Goal: Transaction & Acquisition: Purchase product/service

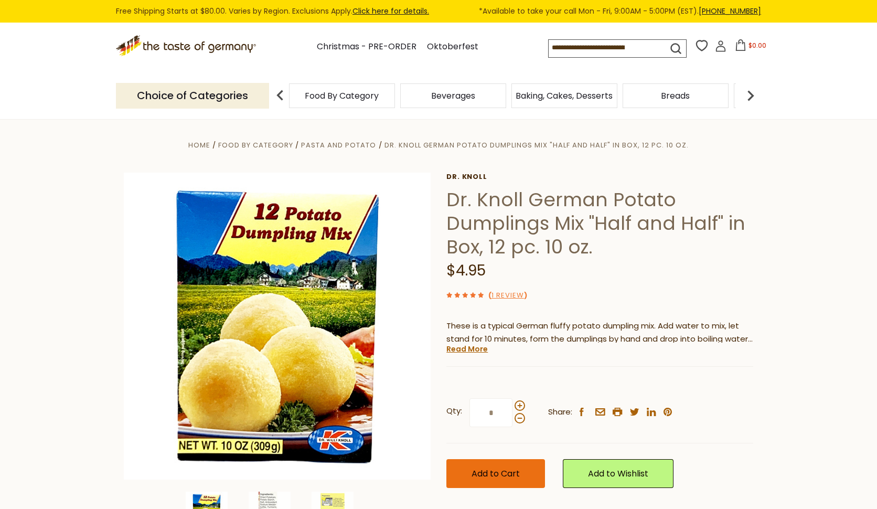
click at [500, 473] on span "Add to Cart" at bounding box center [496, 473] width 48 height 12
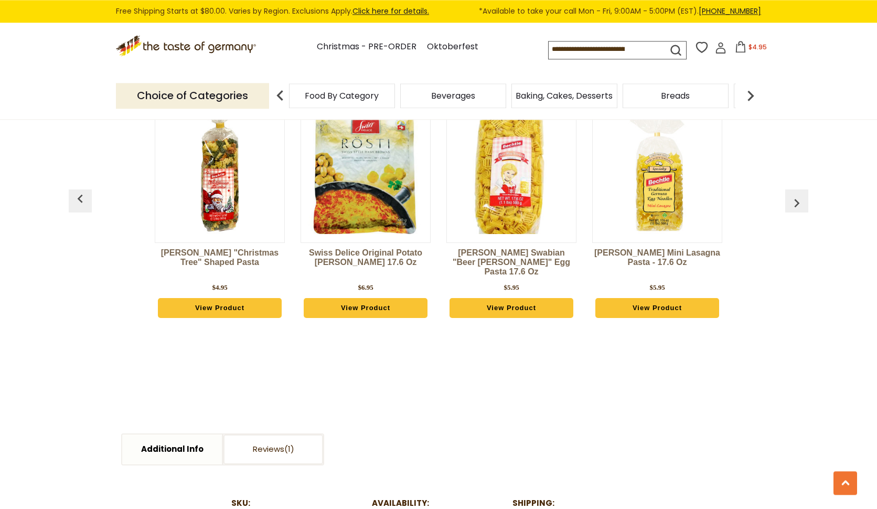
scroll to position [831, 0]
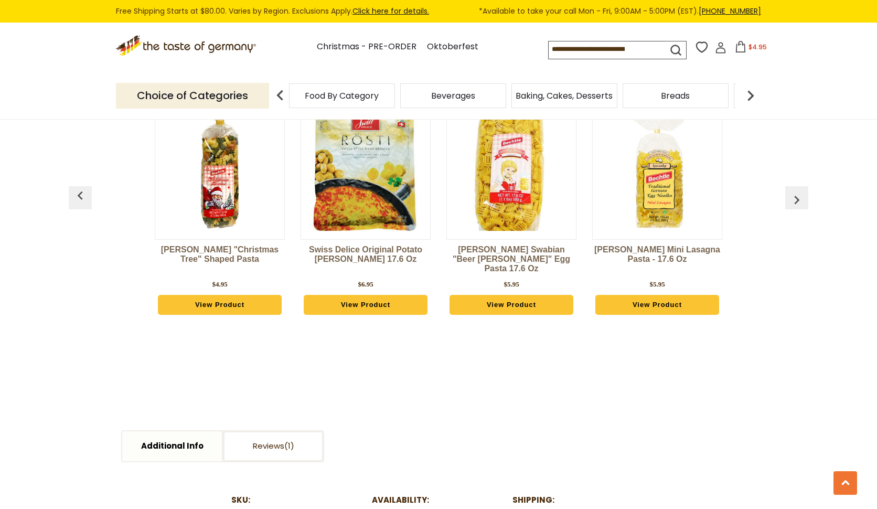
click at [797, 199] on img "button" at bounding box center [796, 199] width 17 height 17
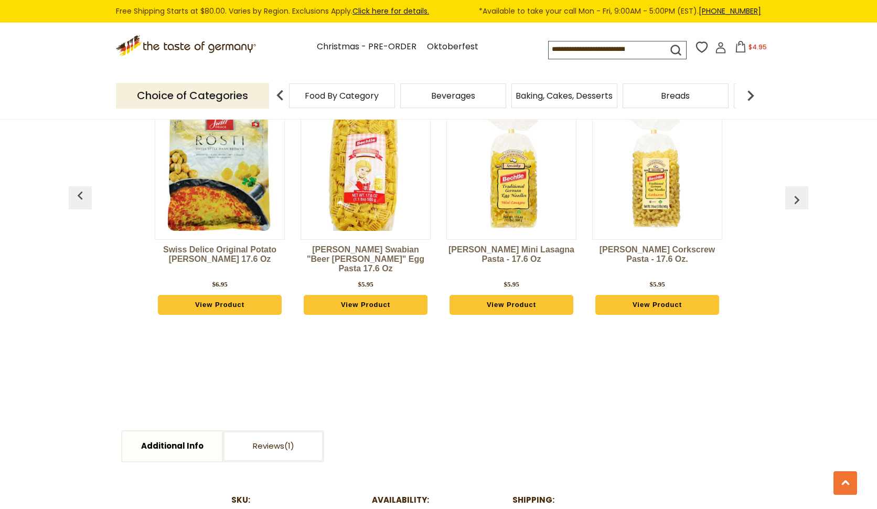
click at [797, 199] on img "button" at bounding box center [796, 199] width 17 height 17
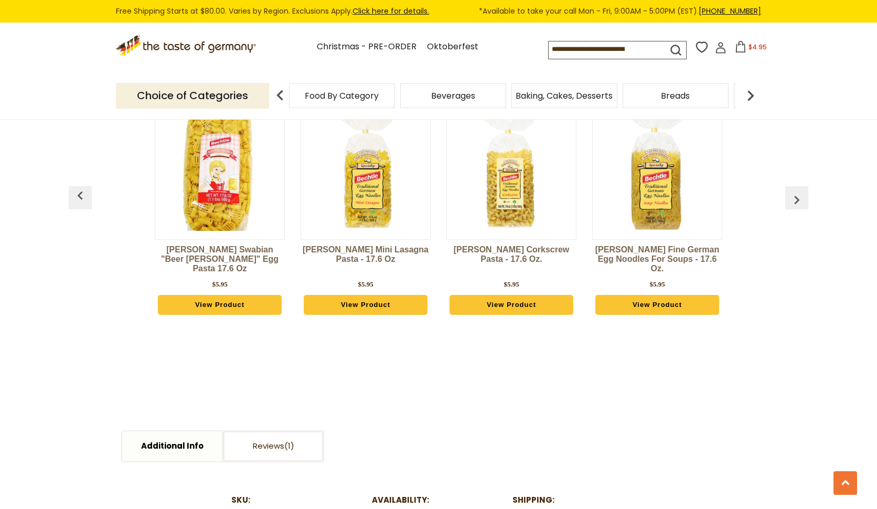
click at [797, 199] on img "button" at bounding box center [796, 199] width 17 height 17
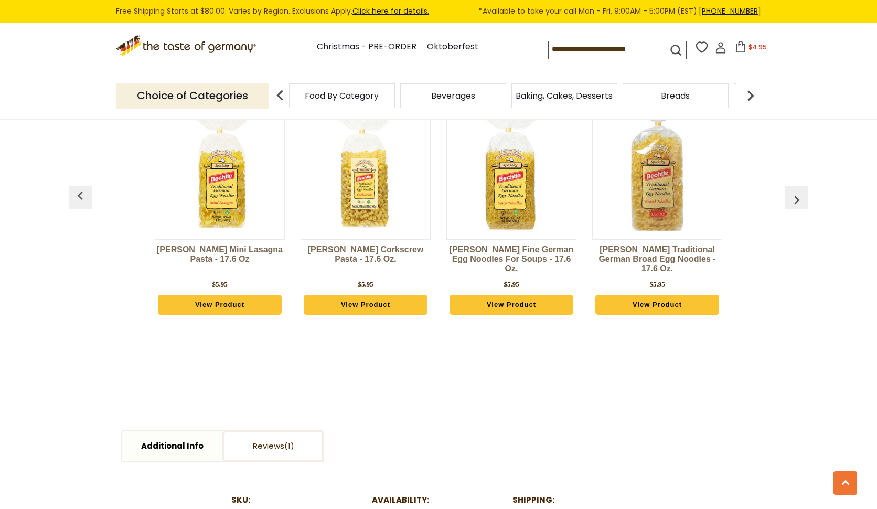
click at [797, 199] on img "button" at bounding box center [796, 199] width 17 height 17
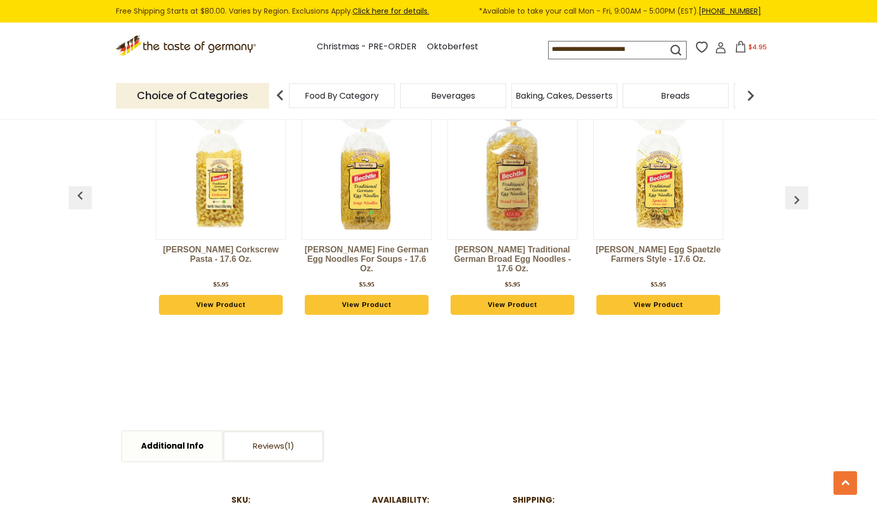
scroll to position [0, 583]
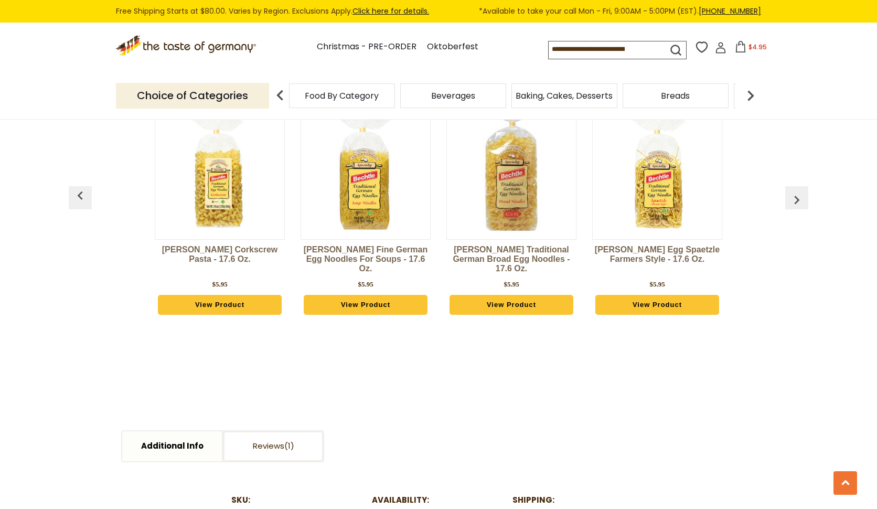
click at [797, 199] on img "button" at bounding box center [796, 199] width 17 height 17
click at [76, 201] on img "button" at bounding box center [80, 195] width 17 height 17
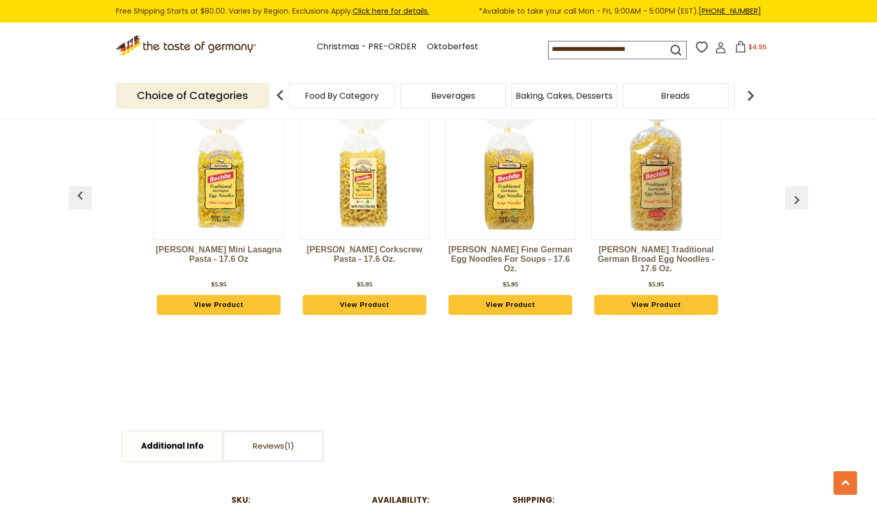
scroll to position [0, 437]
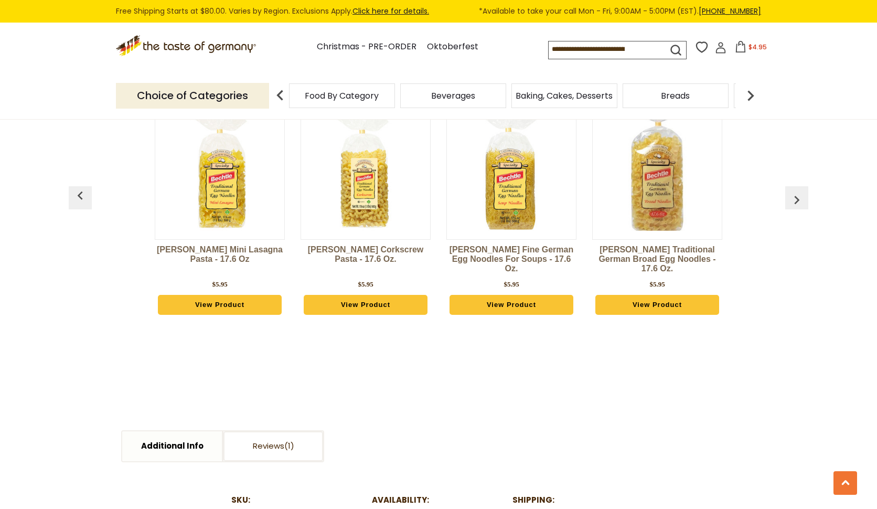
click at [76, 201] on img "button" at bounding box center [80, 195] width 17 height 17
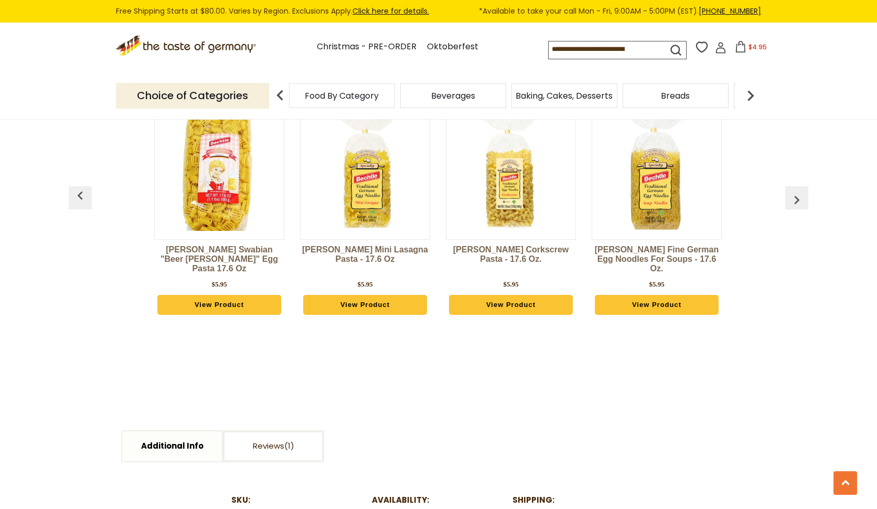
scroll to position [0, 292]
click at [76, 201] on img "button" at bounding box center [80, 195] width 17 height 17
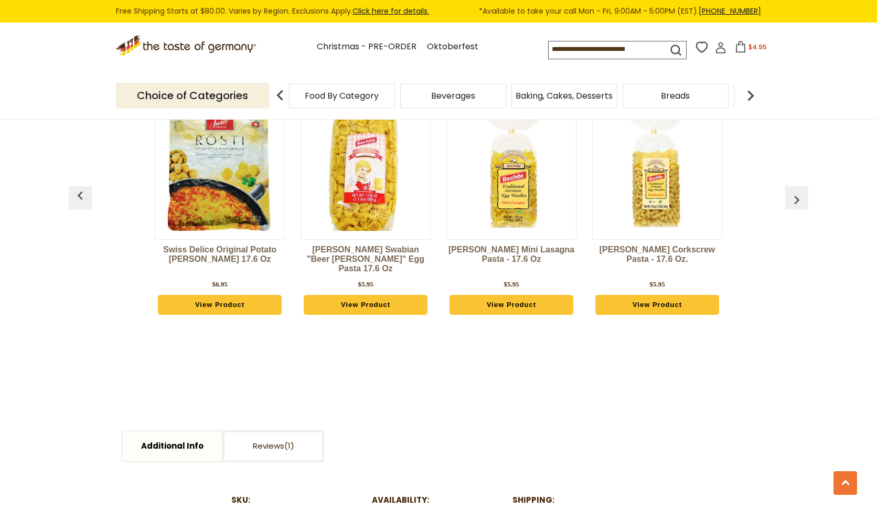
click at [76, 201] on img "button" at bounding box center [80, 195] width 17 height 17
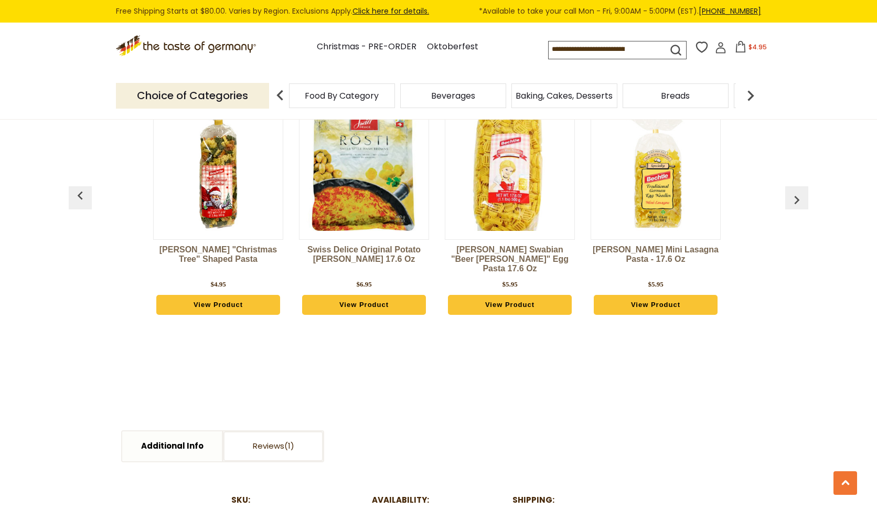
scroll to position [0, 0]
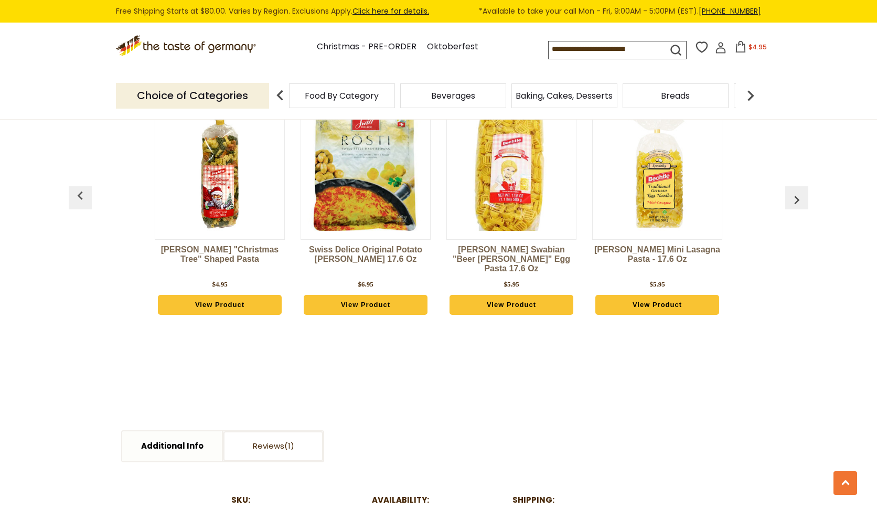
click at [76, 201] on img "button" at bounding box center [80, 195] width 17 height 17
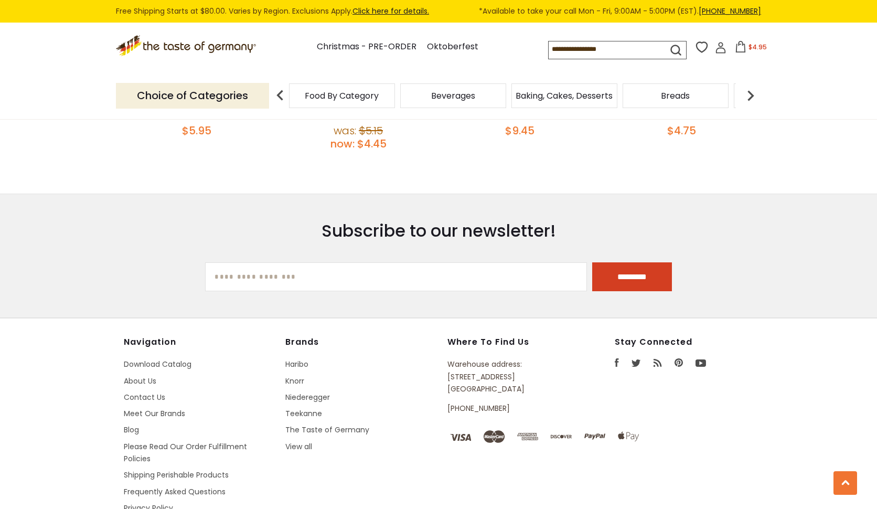
scroll to position [1628, 0]
